Goal: Task Accomplishment & Management: Use online tool/utility

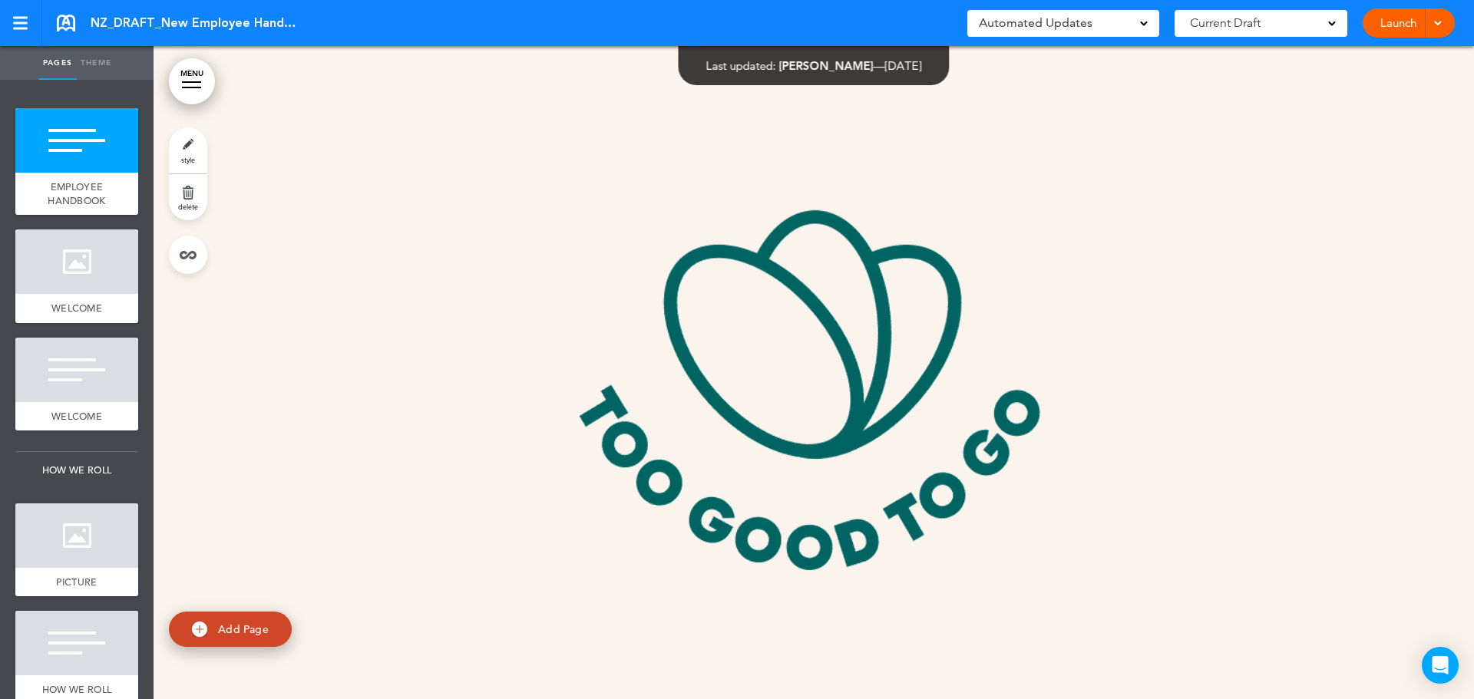
click at [835, 69] on span "[PERSON_NAME]" at bounding box center [826, 65] width 94 height 15
click at [1241, 31] on span "Current Draft" at bounding box center [1225, 22] width 71 height 21
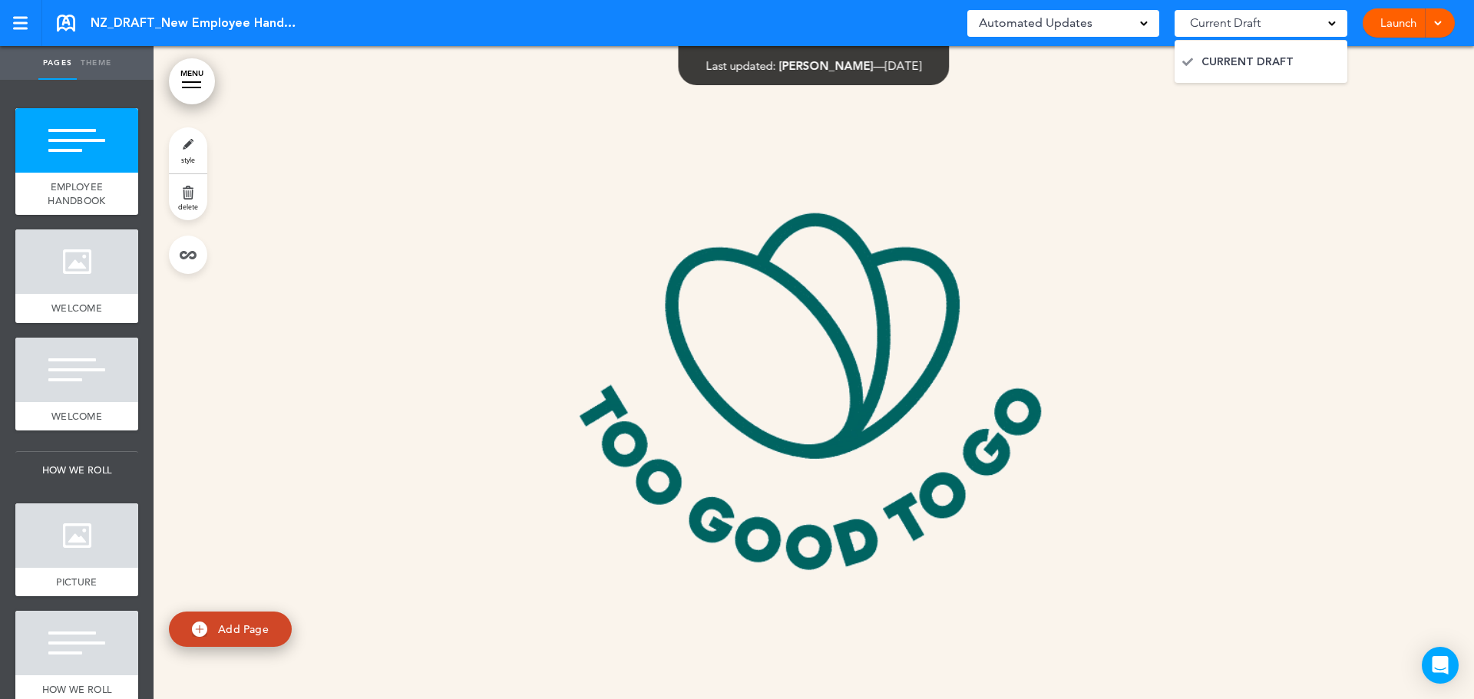
click at [1241, 31] on span "Current Draft" at bounding box center [1225, 22] width 71 height 21
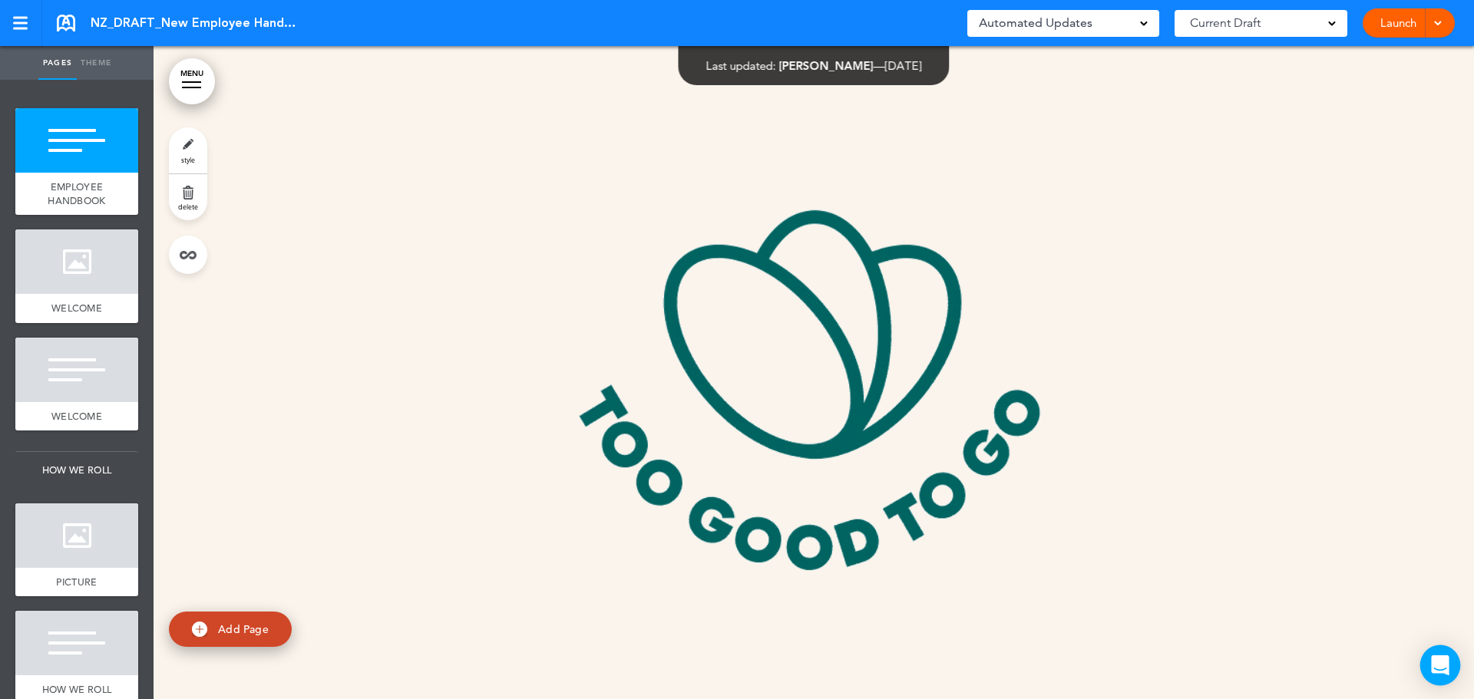
click at [1445, 656] on icon "Open Intercom Messenger" at bounding box center [1440, 666] width 20 height 20
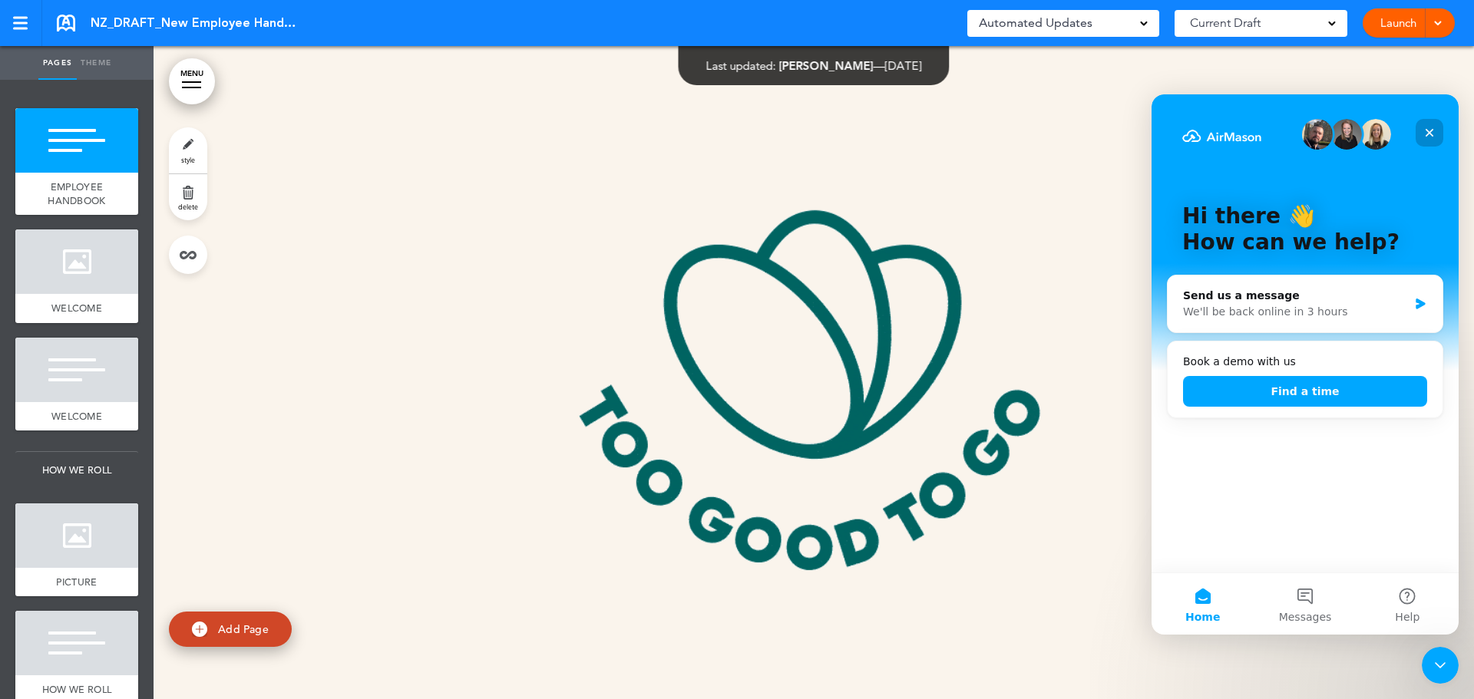
click at [1430, 135] on icon "Close" at bounding box center [1429, 133] width 12 height 12
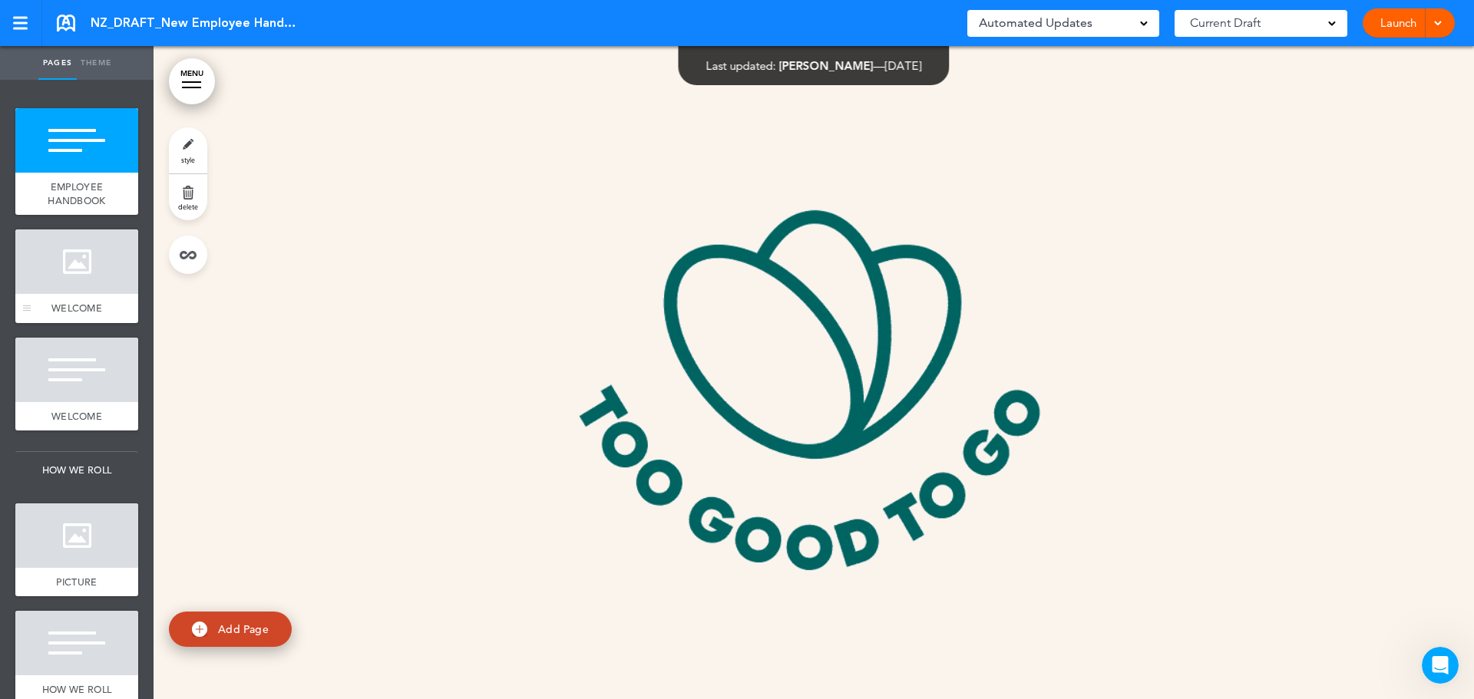
click at [69, 234] on div at bounding box center [76, 262] width 123 height 64
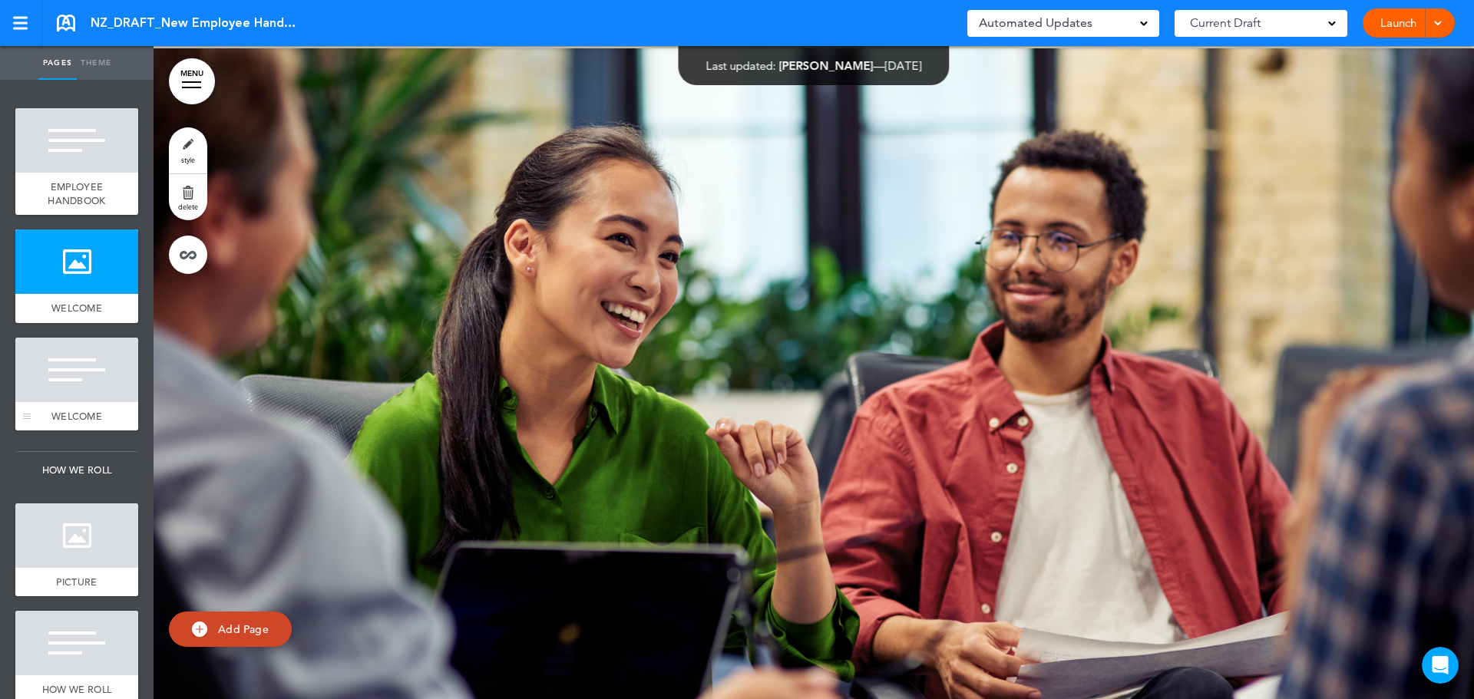
click at [81, 396] on div at bounding box center [76, 370] width 123 height 64
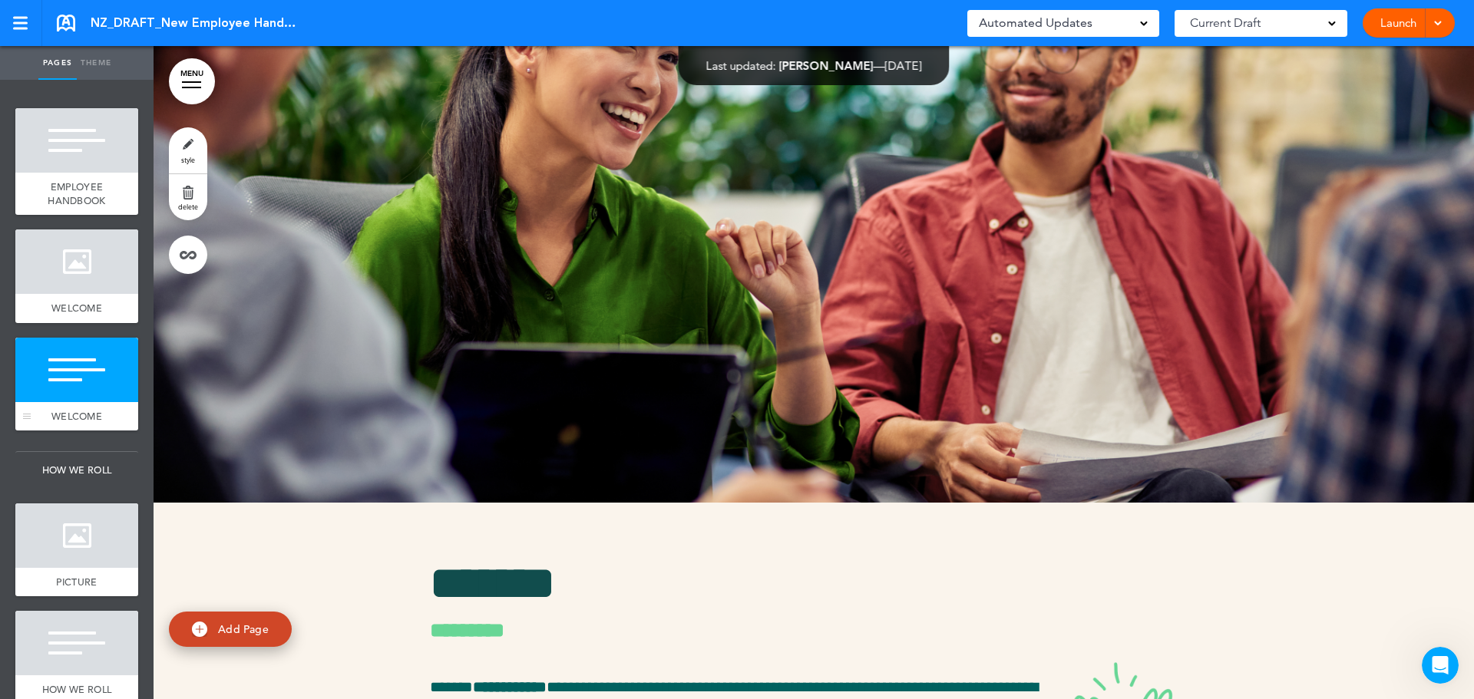
scroll to position [1465, 0]
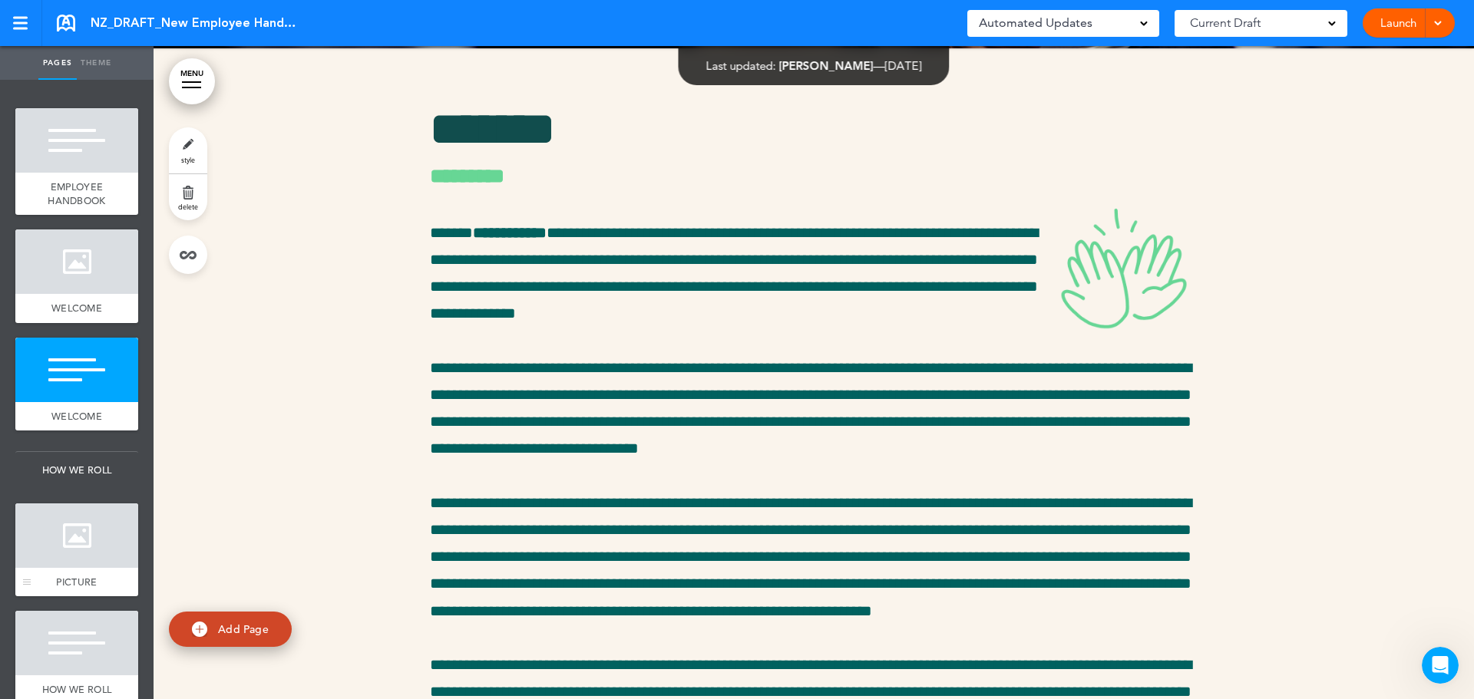
click at [88, 553] on div at bounding box center [76, 536] width 123 height 64
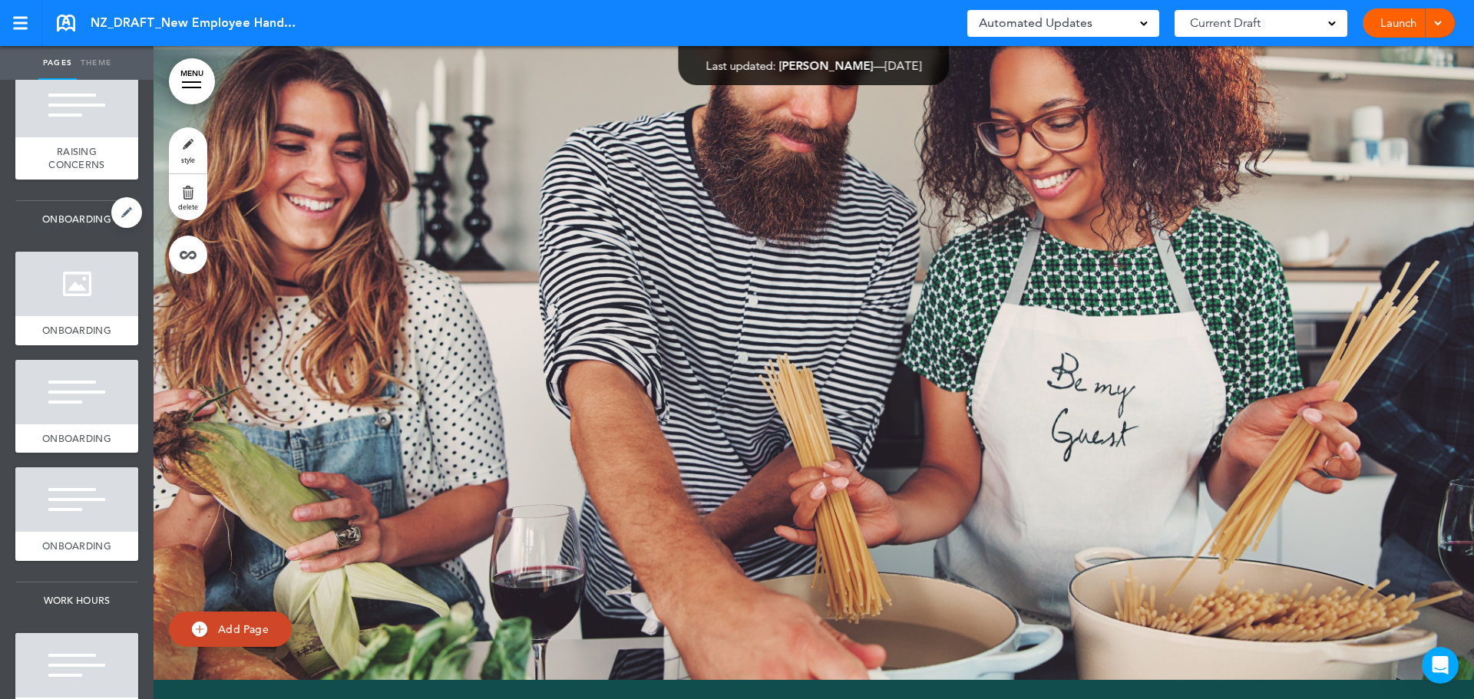
scroll to position [1152, 0]
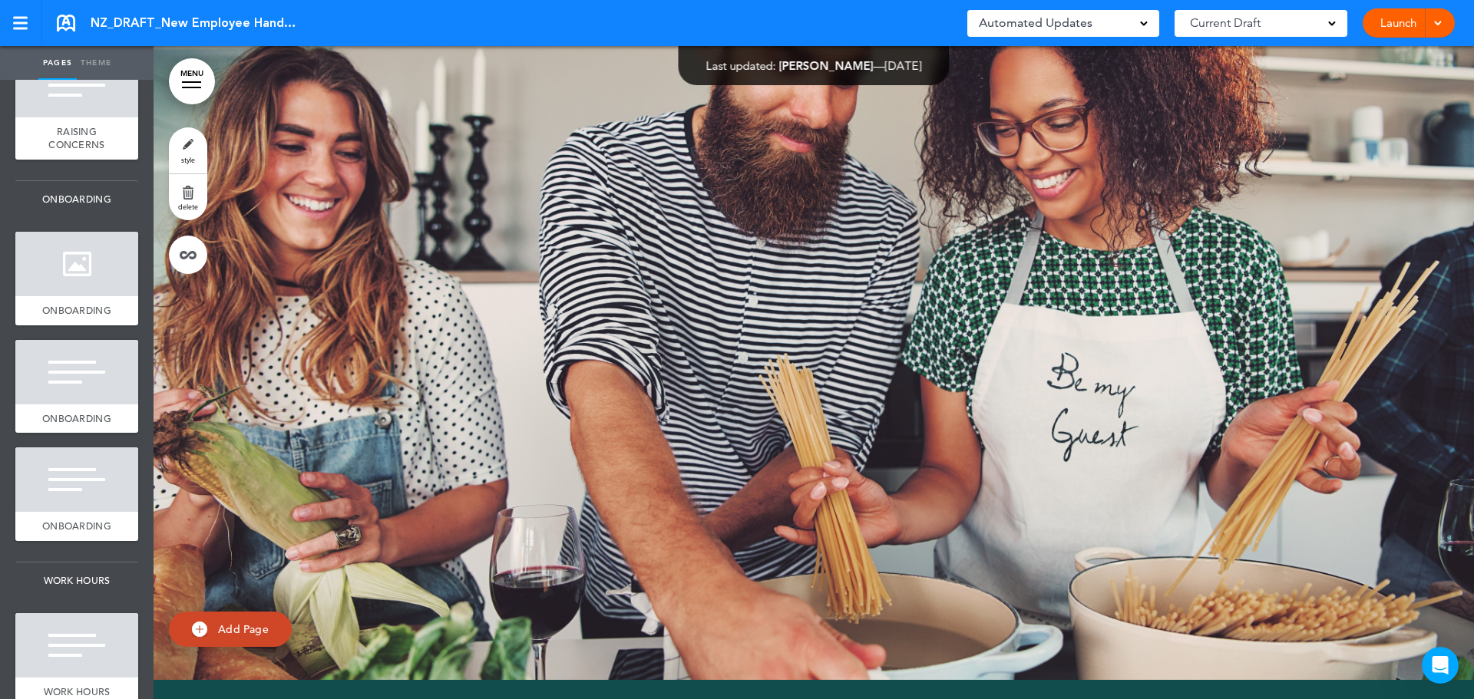
click at [1058, 23] on span "Automated Updates" at bounding box center [1036, 22] width 114 height 21
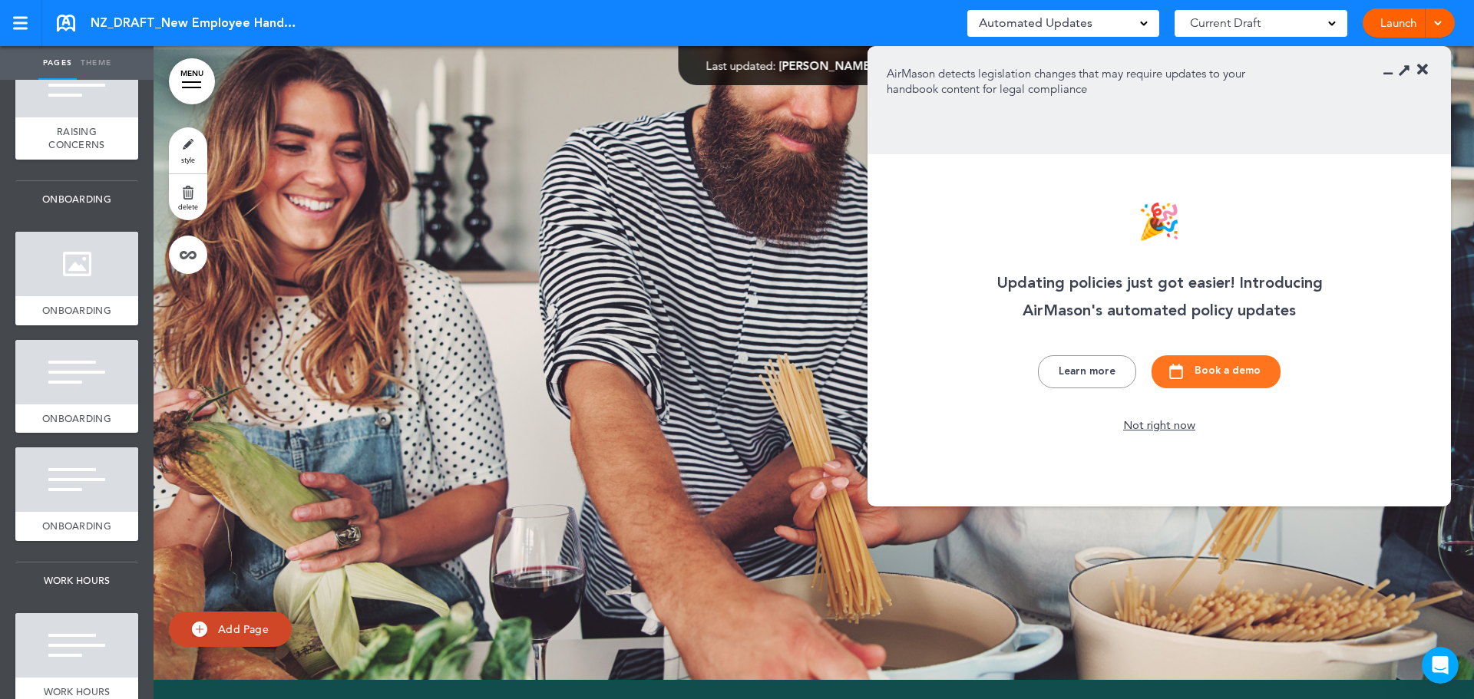
click at [1422, 64] on icon at bounding box center [1422, 69] width 11 height 15
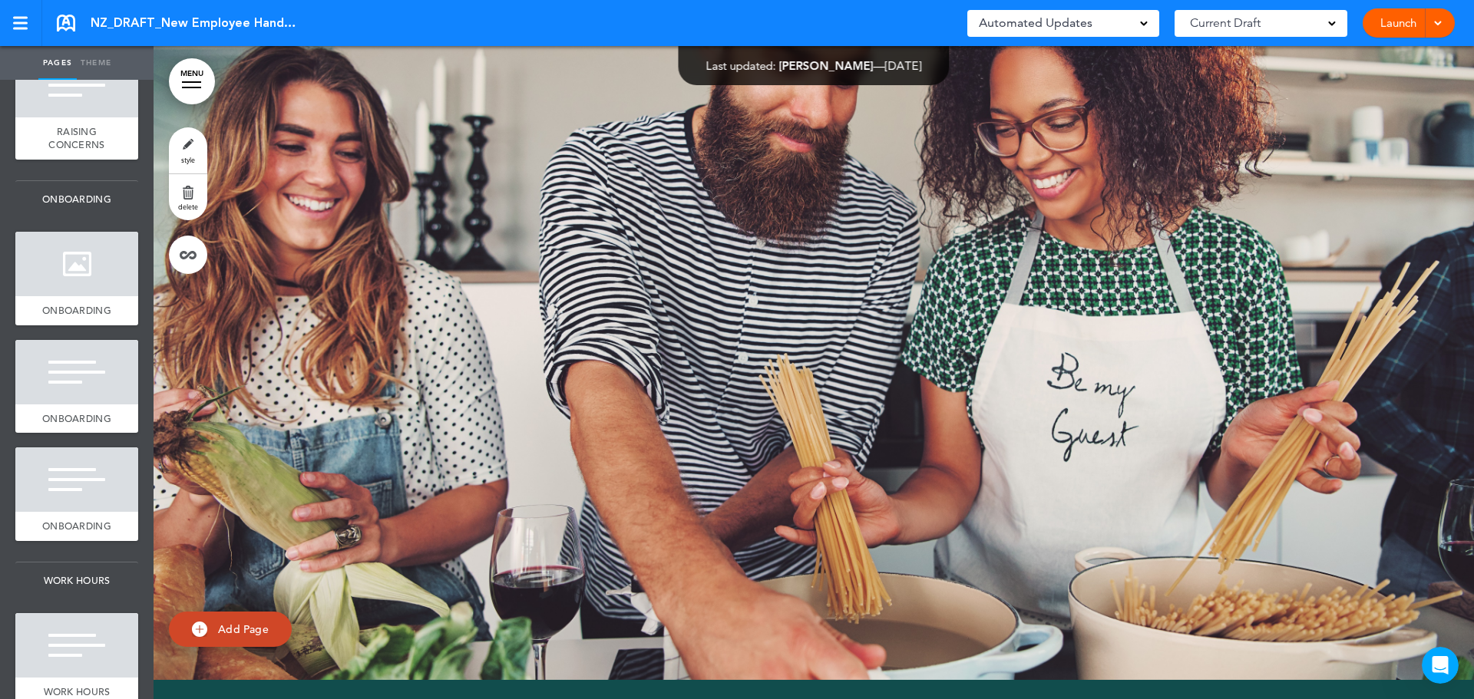
click at [1108, 24] on div "Automated Updates 0" at bounding box center [1063, 22] width 169 height 21
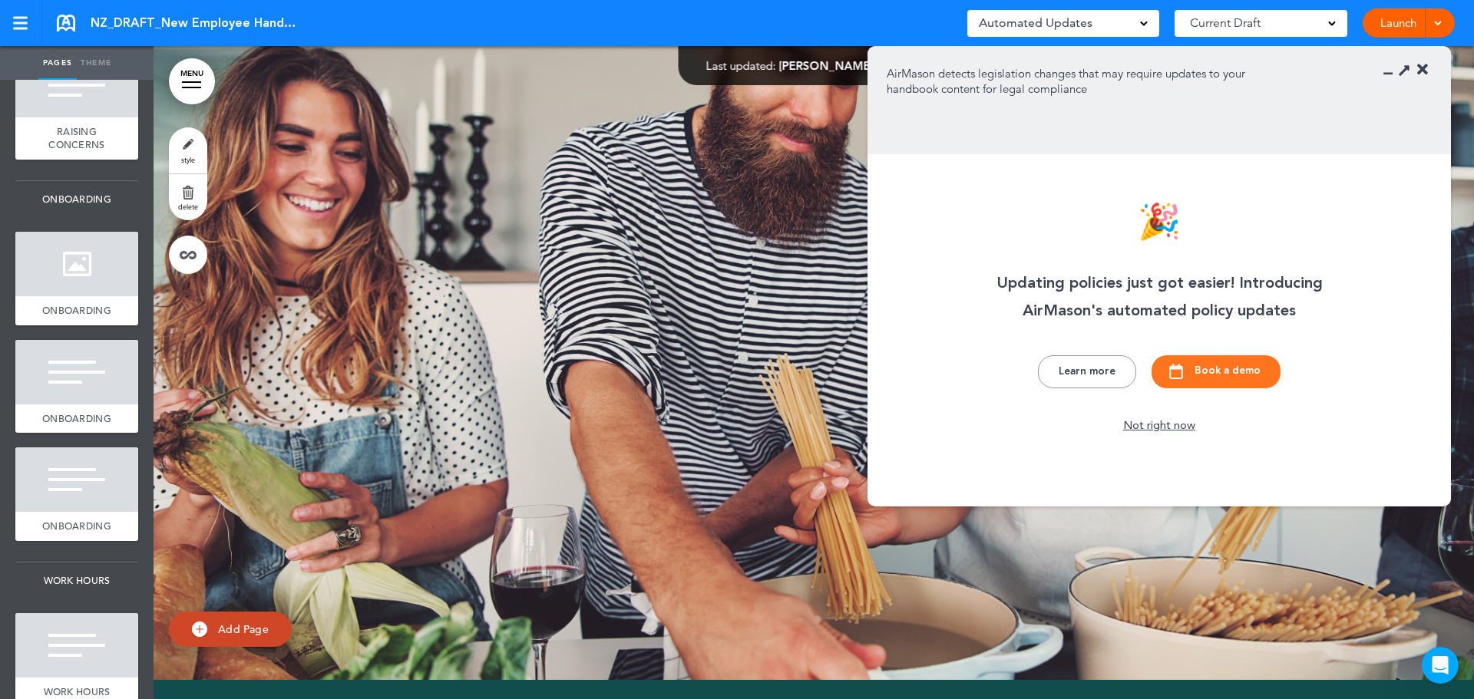
click at [1141, 427] on div "Not right now" at bounding box center [1159, 426] width 84 height 15
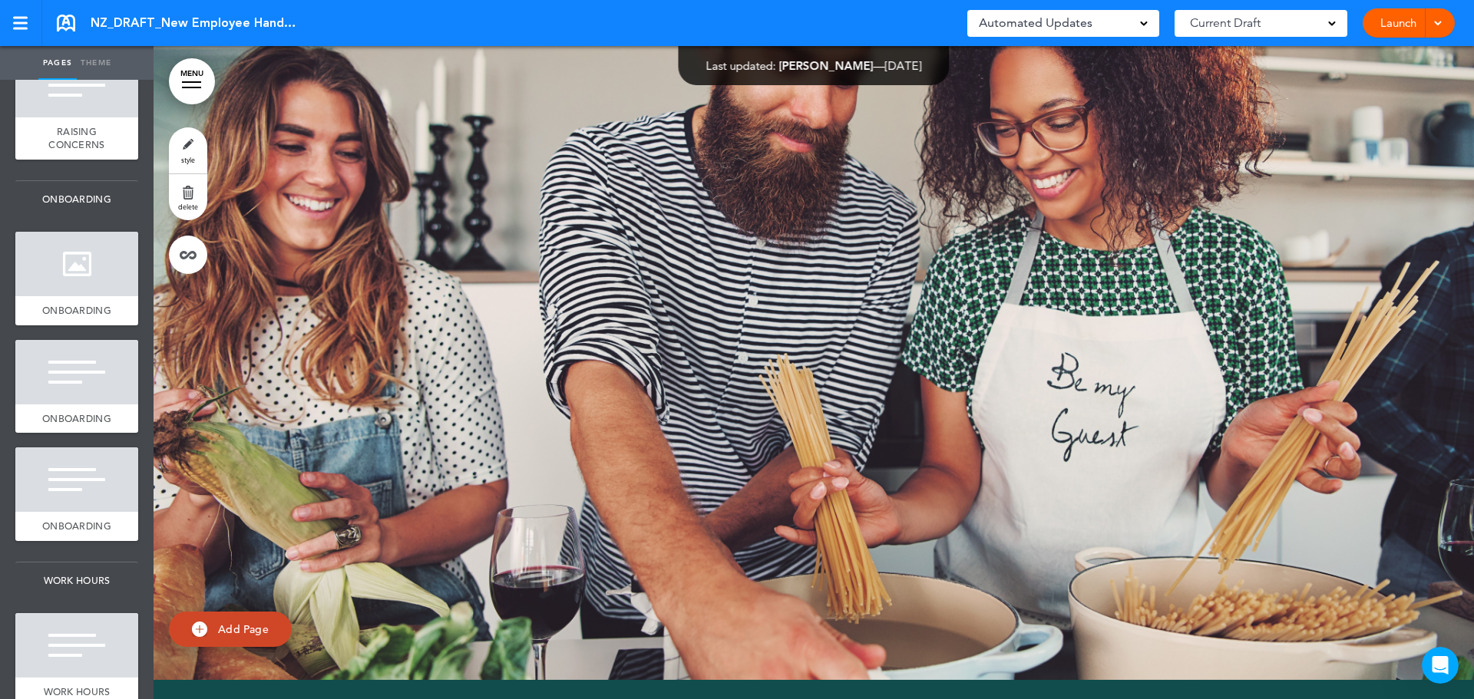
click at [1065, 29] on span "Automated Updates" at bounding box center [1036, 22] width 114 height 21
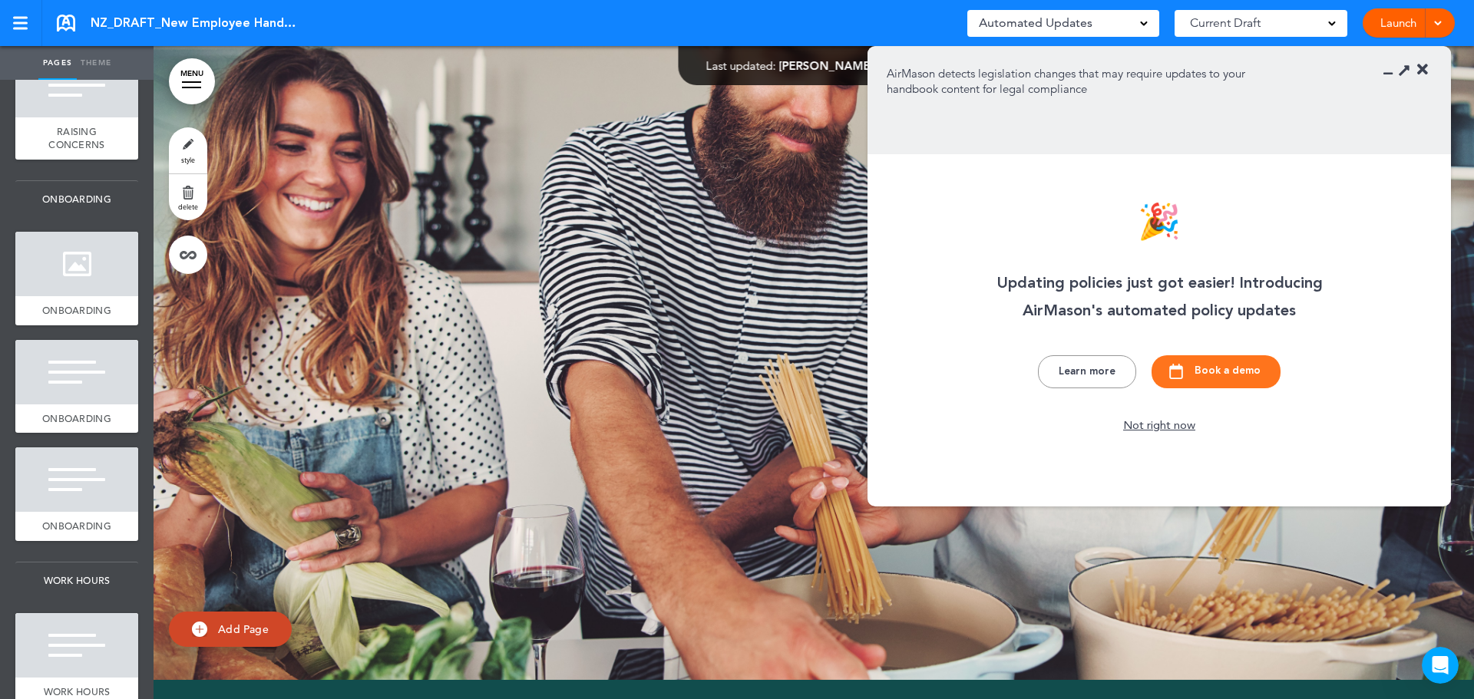
click at [1065, 29] on span "Automated Updates" at bounding box center [1036, 22] width 114 height 21
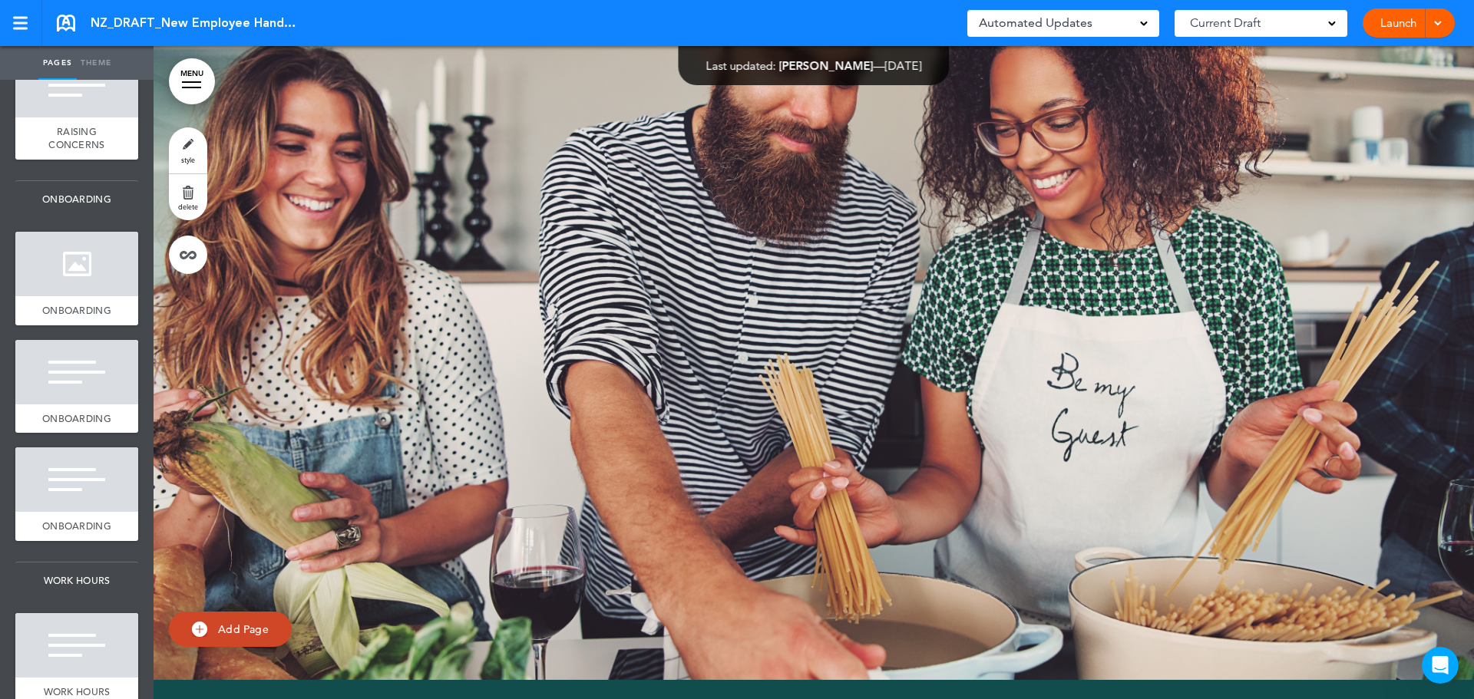
click at [1292, 23] on div "Current Draft" at bounding box center [1261, 23] width 173 height 27
click at [1291, 23] on div "Current Draft" at bounding box center [1261, 23] width 173 height 27
click at [1442, 23] on span at bounding box center [1438, 22] width 10 height 10
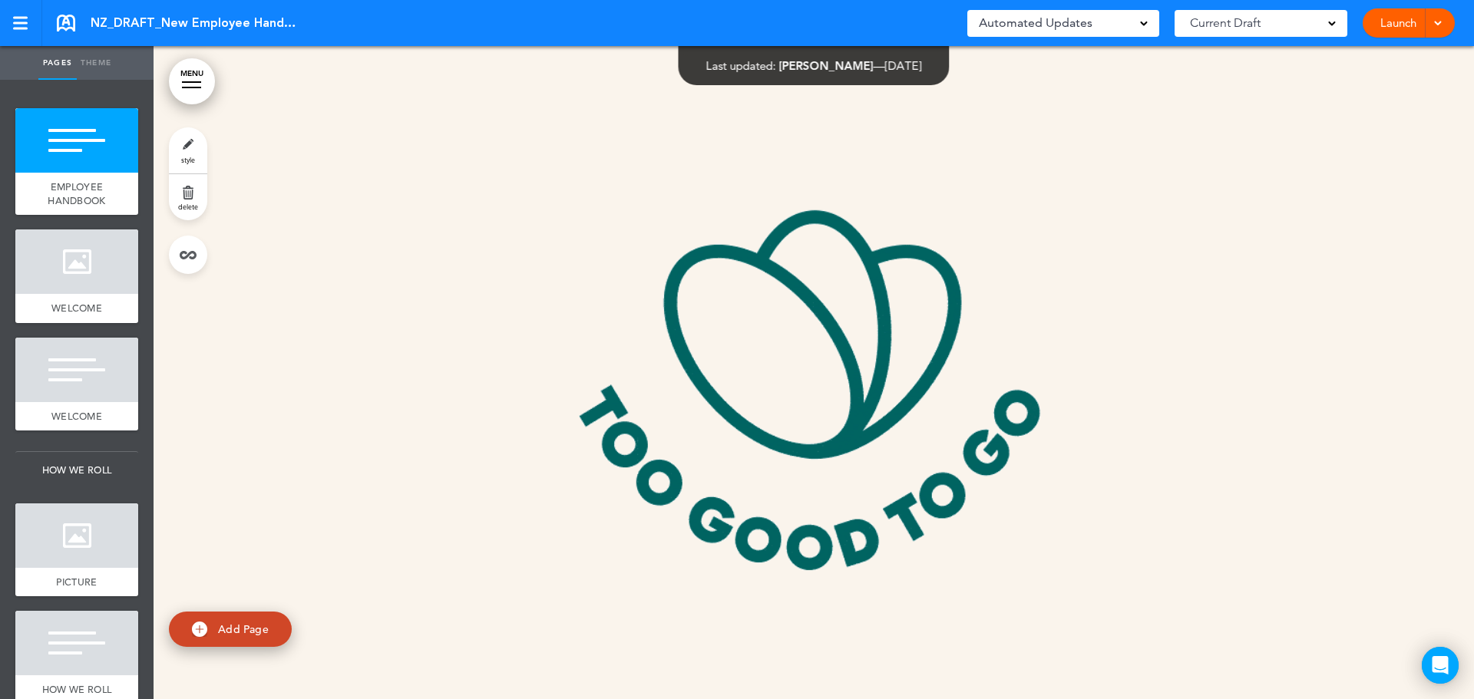
click at [1099, 25] on div "Automated Updates 0" at bounding box center [1063, 22] width 169 height 21
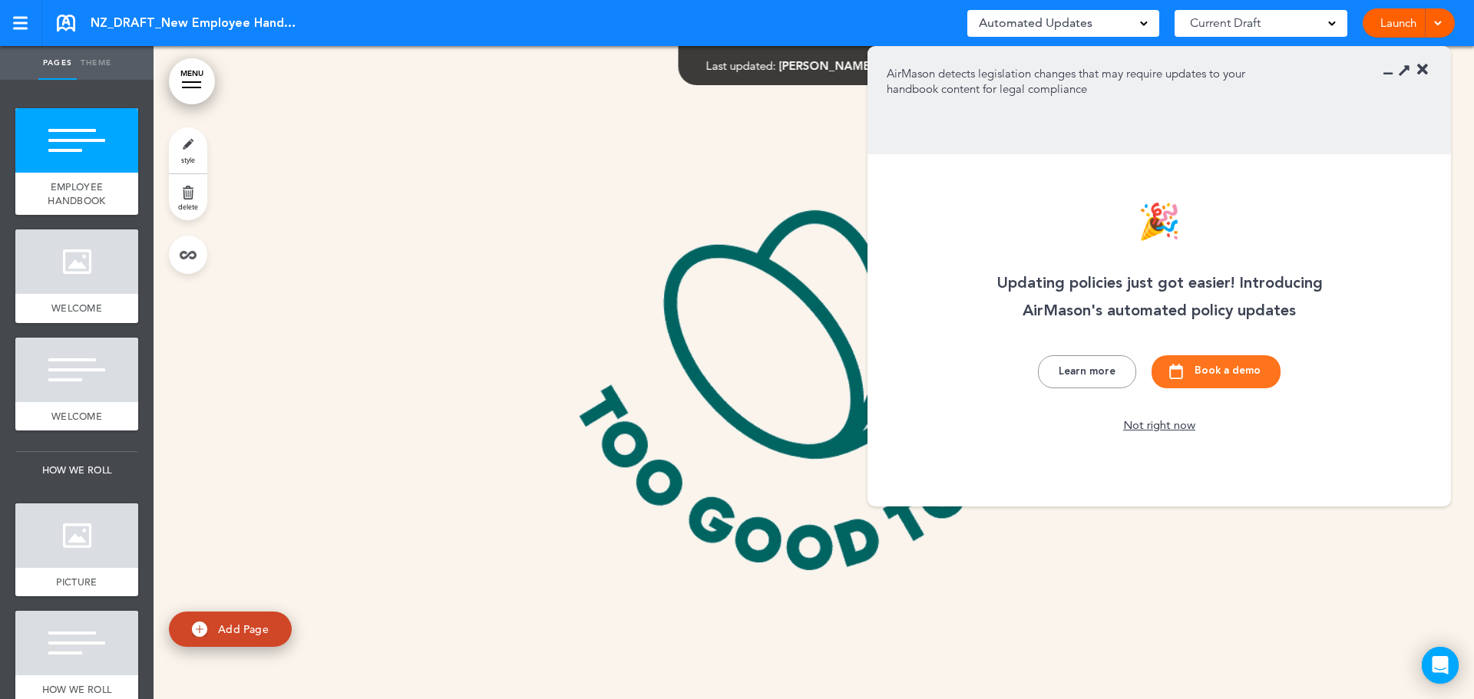
click at [1099, 25] on div "Automated Updates 0" at bounding box center [1063, 22] width 169 height 21
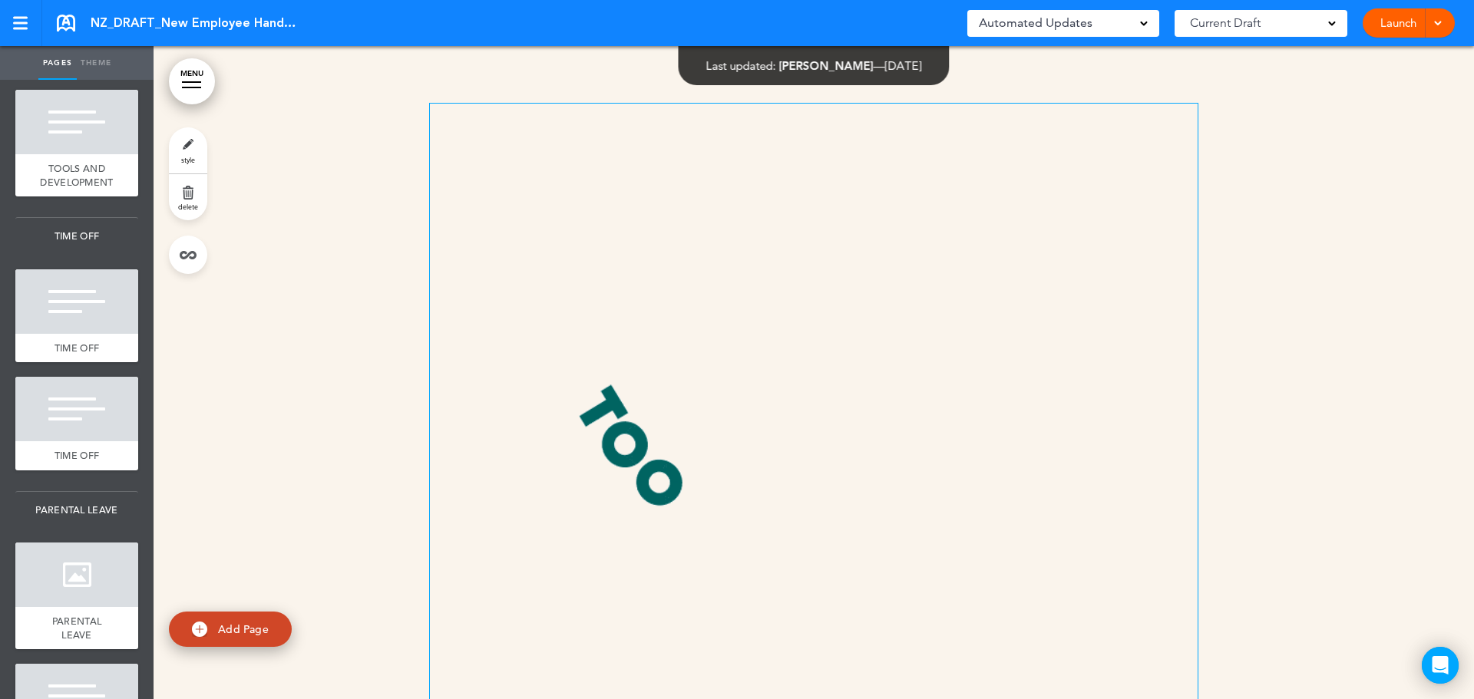
scroll to position [2380, 0]
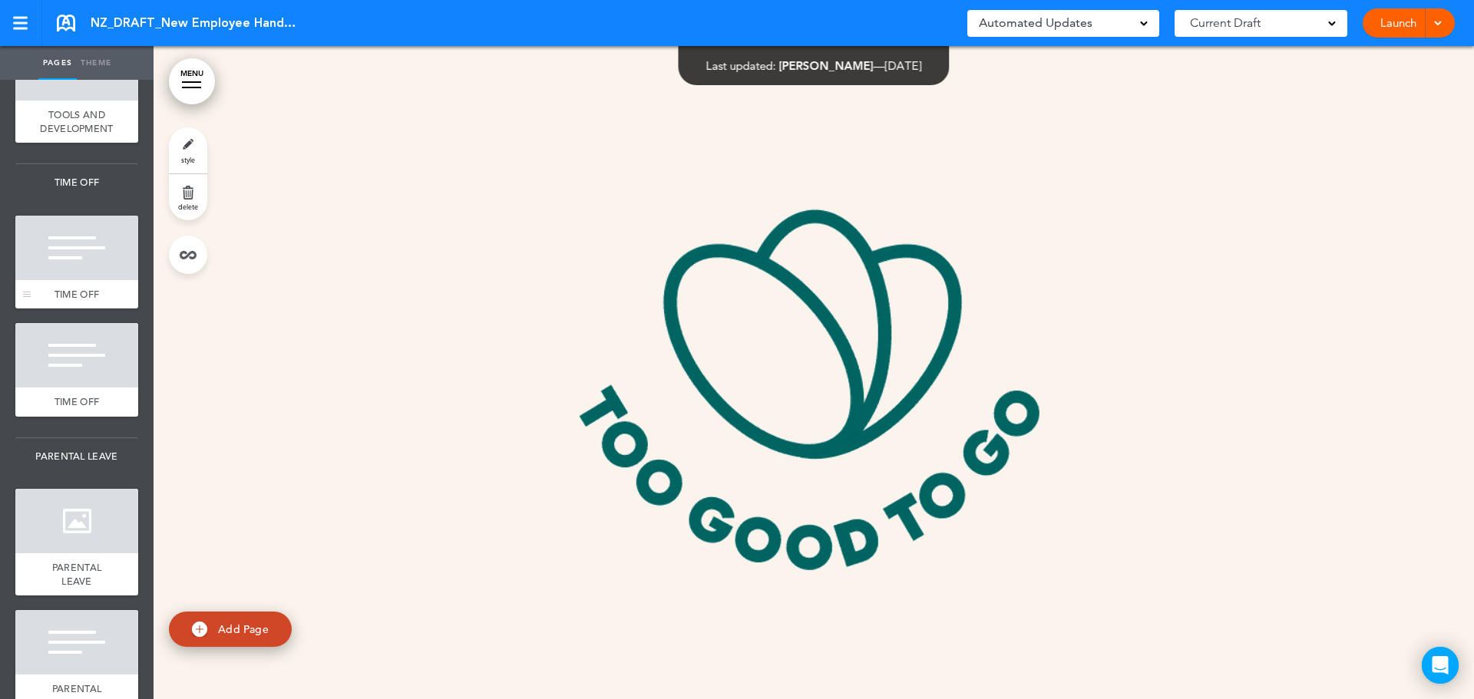
click at [75, 309] on div "TIME OFF" at bounding box center [76, 294] width 123 height 29
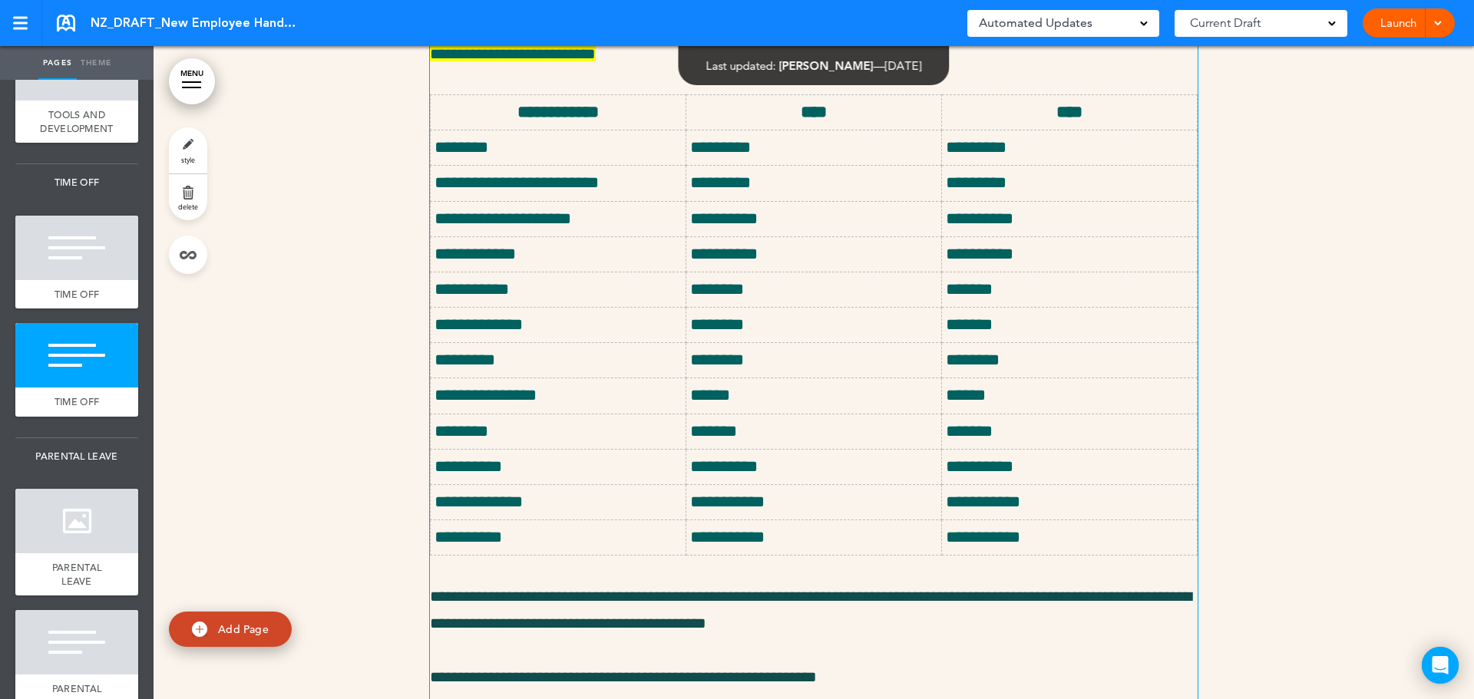
scroll to position [22623, 0]
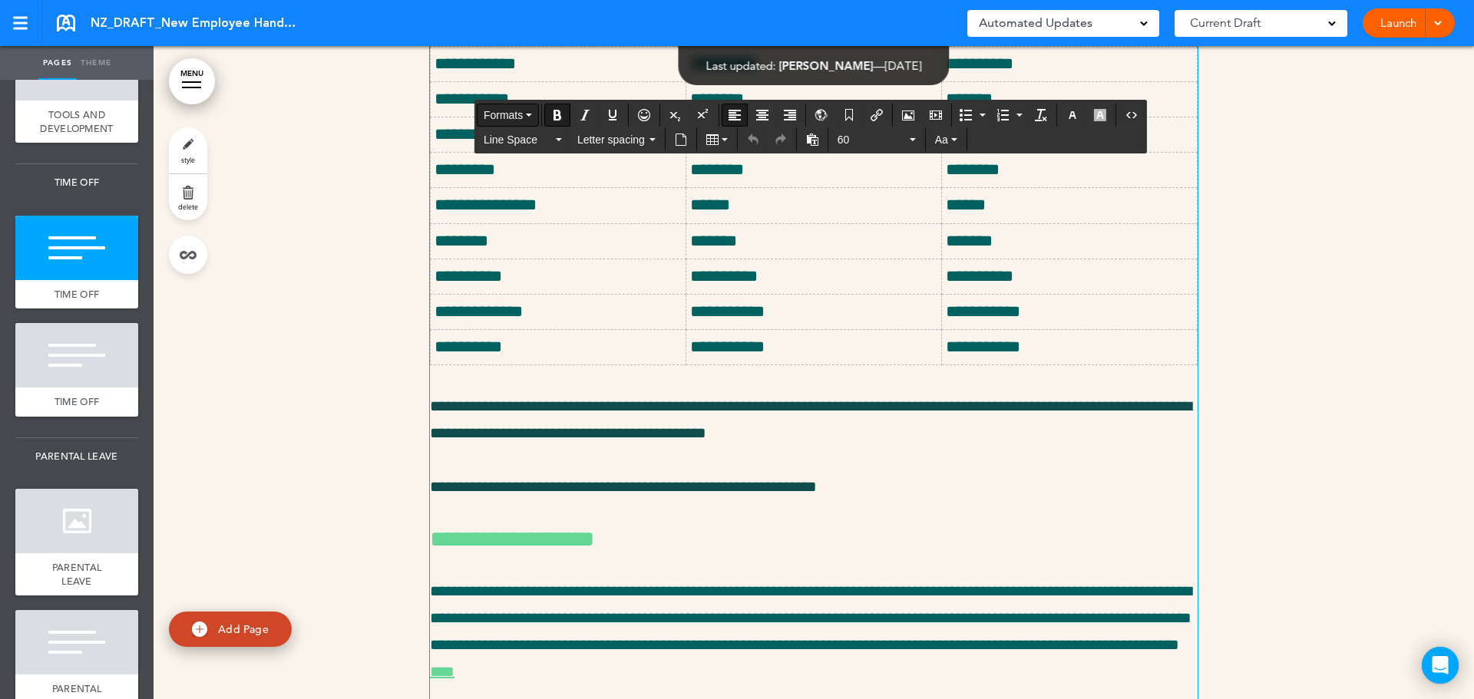
click at [529, 115] on icon "button" at bounding box center [529, 115] width 6 height 3
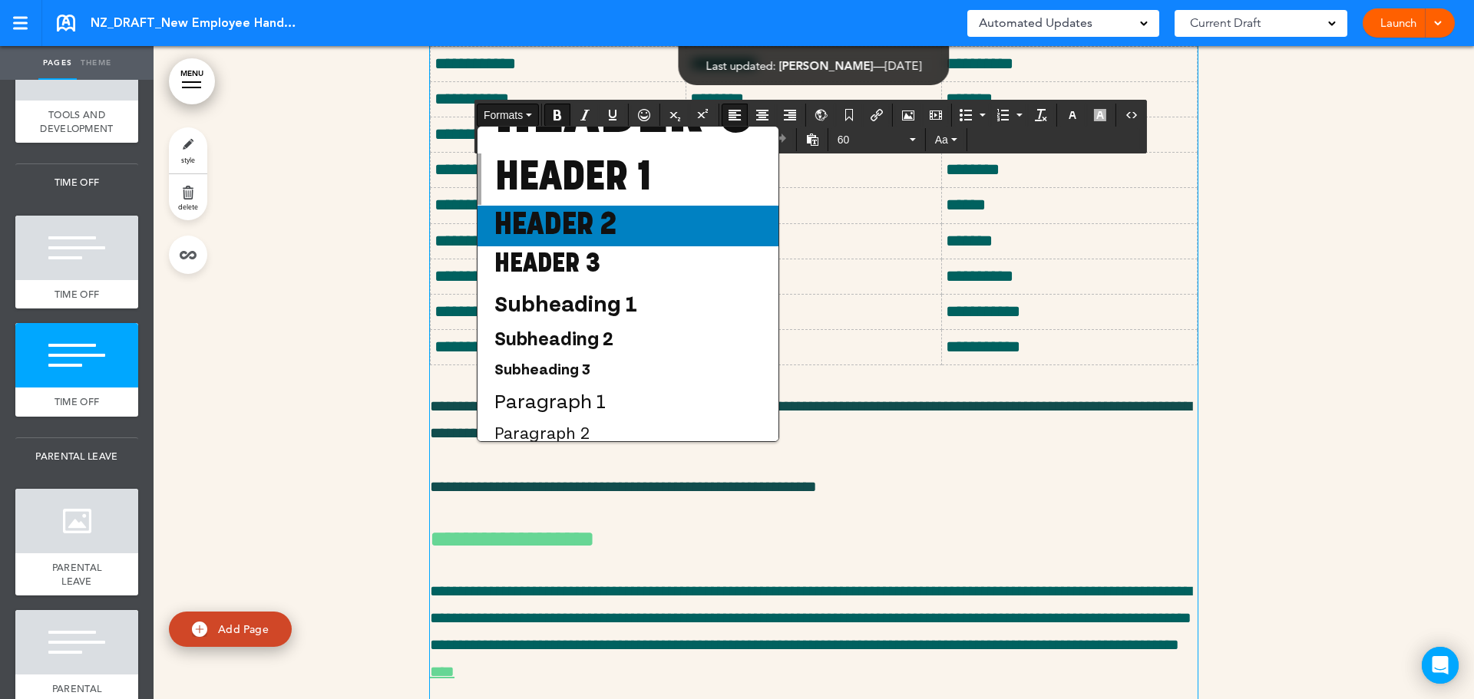
scroll to position [104, 0]
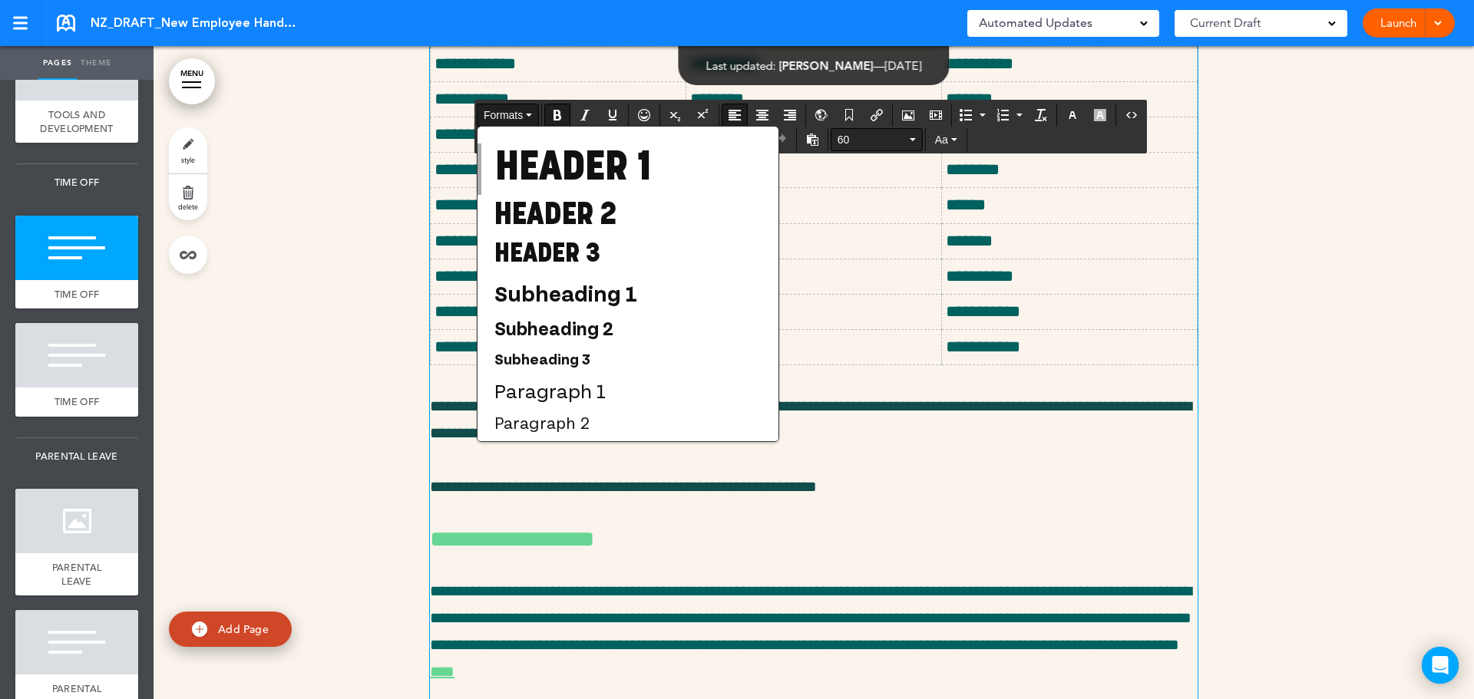
click at [846, 138] on span "60" at bounding box center [872, 139] width 69 height 15
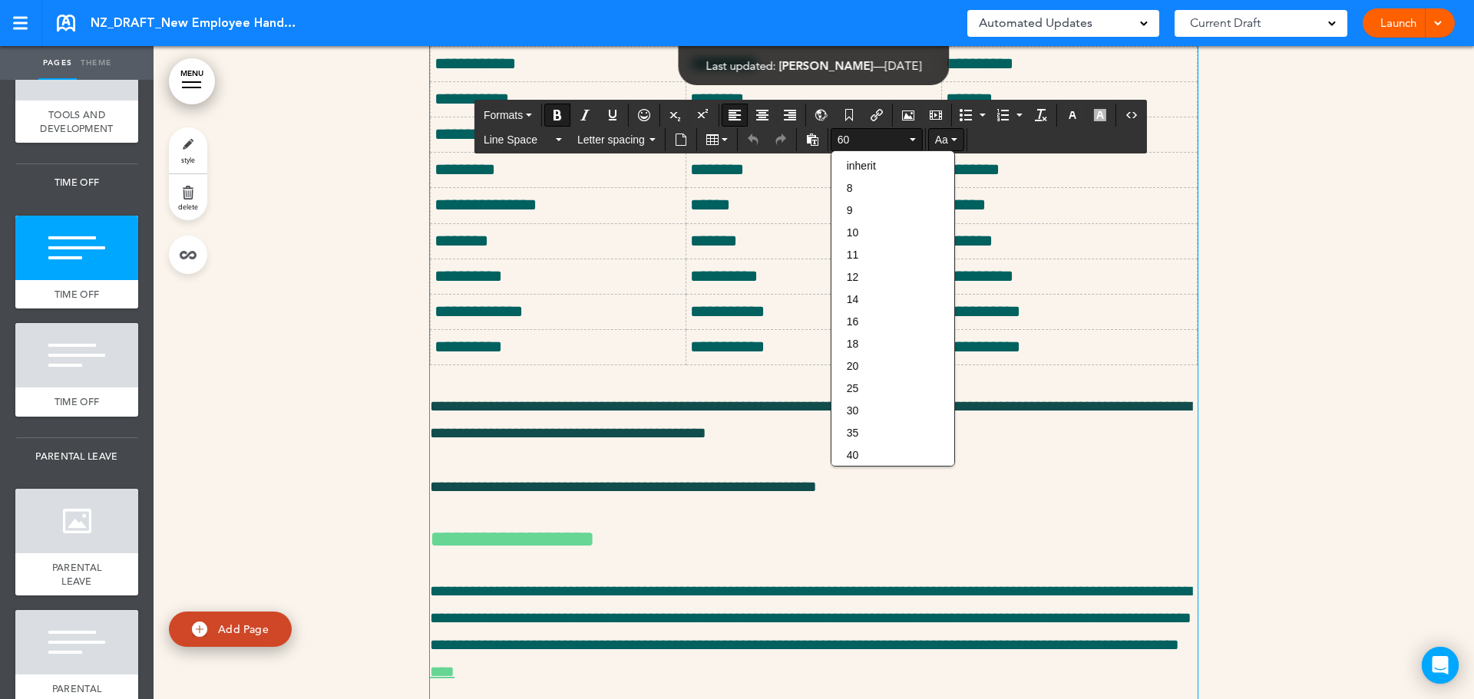
click at [945, 135] on span "Aa" at bounding box center [941, 140] width 13 height 12
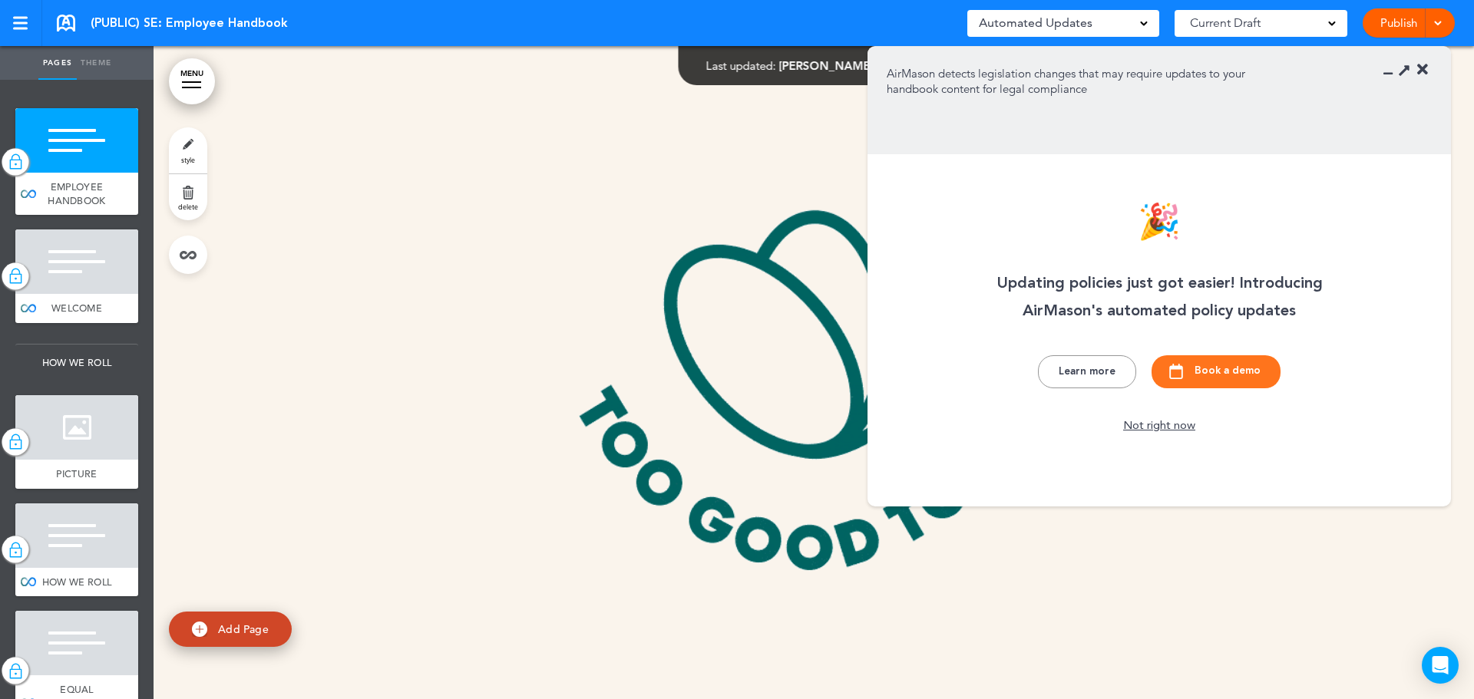
click at [1116, 22] on div "Automated Updates 0" at bounding box center [1063, 22] width 169 height 21
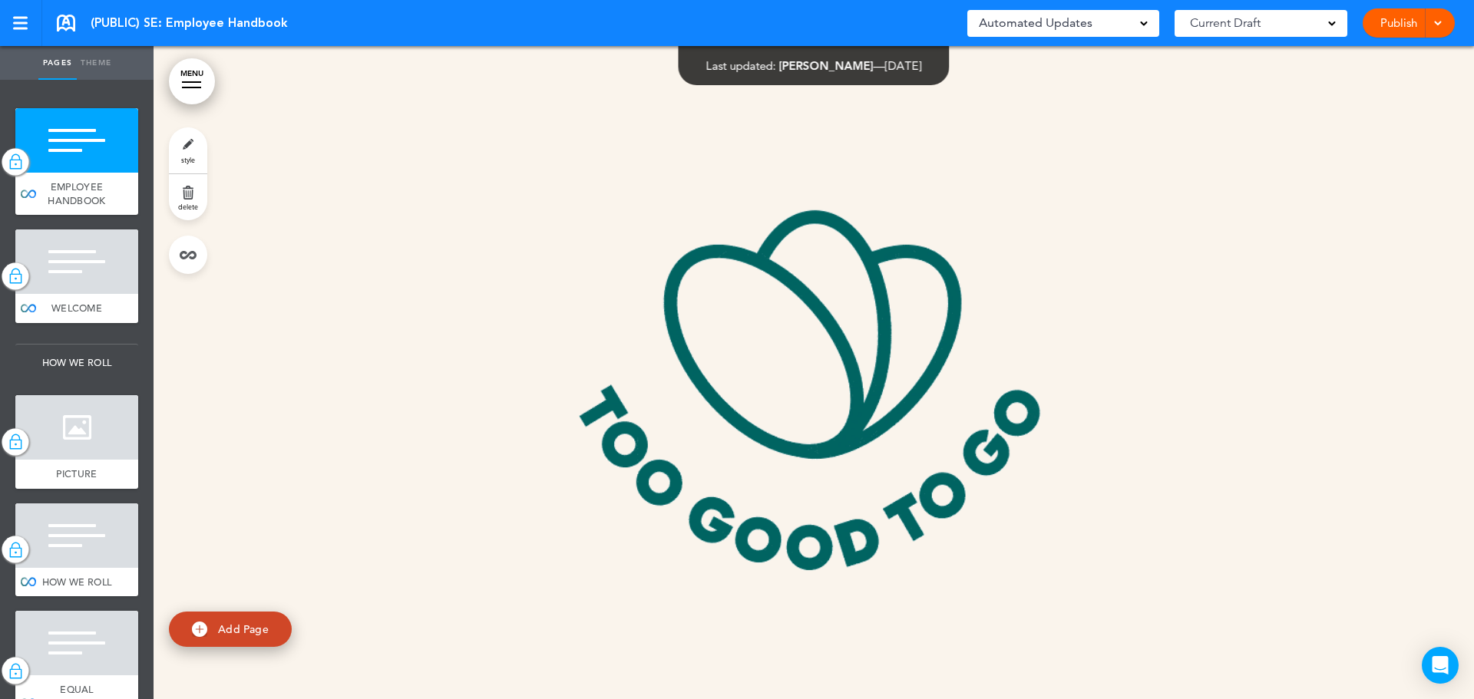
click at [1116, 22] on div "Automated Updates 0" at bounding box center [1063, 22] width 169 height 21
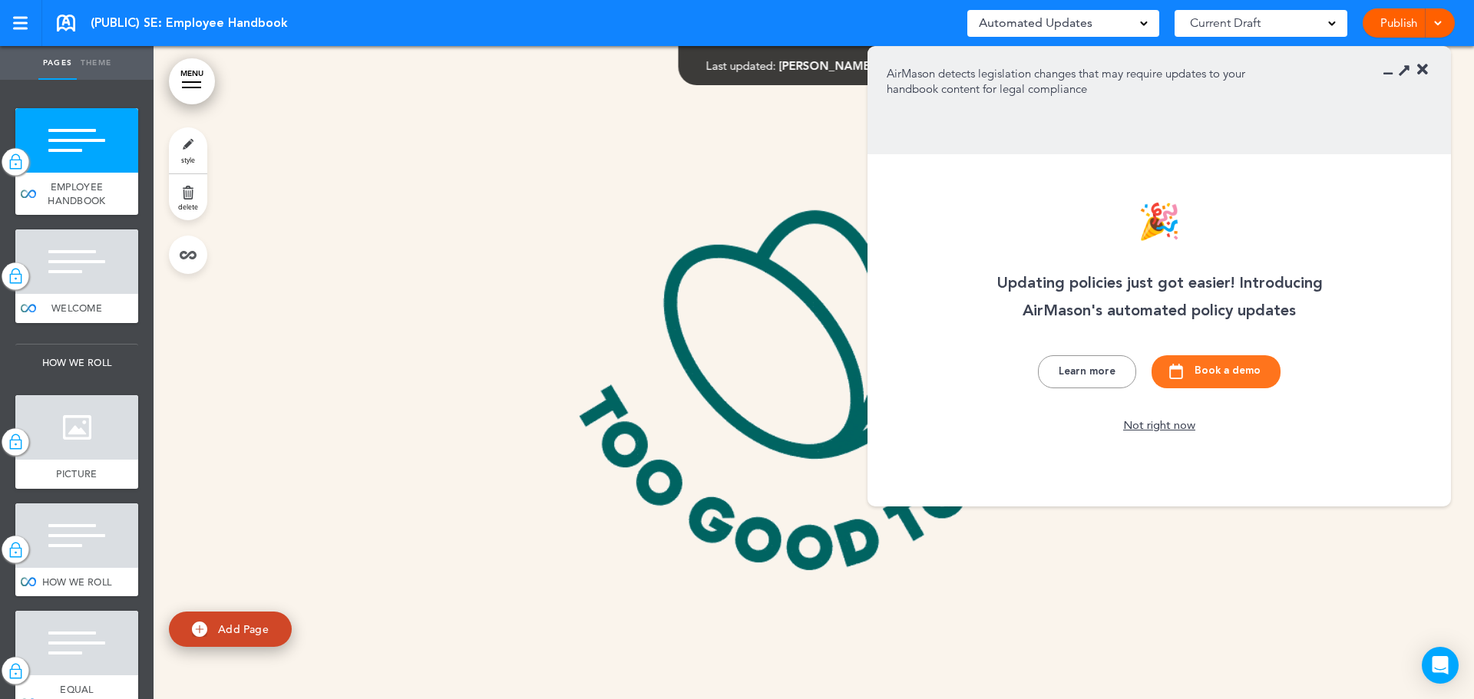
click at [1116, 22] on div "Automated Updates 0" at bounding box center [1063, 22] width 169 height 21
